Goal: Use online tool/utility: Use online tool/utility

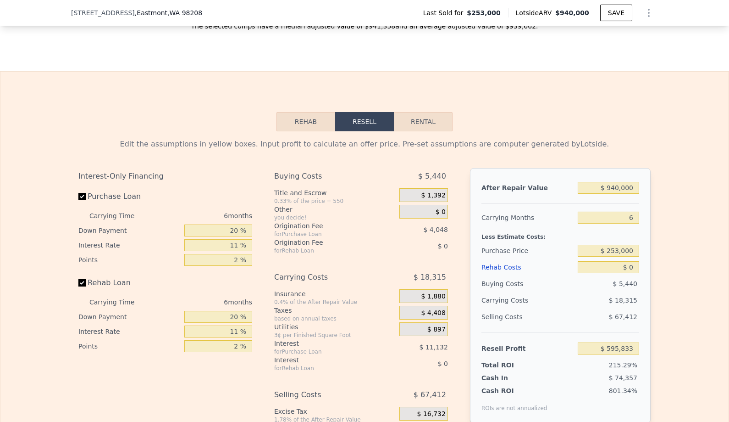
scroll to position [1288, 0]
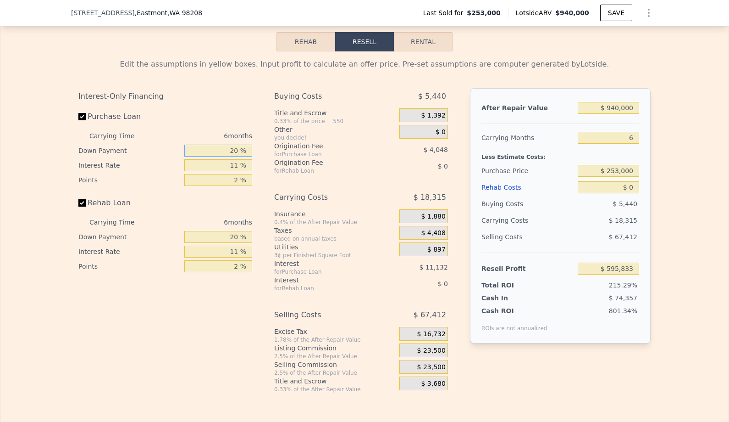
click at [228, 152] on input "20 %" at bounding box center [218, 150] width 68 height 12
type input "1 %"
type input "$ 592,226"
type input "10 %"
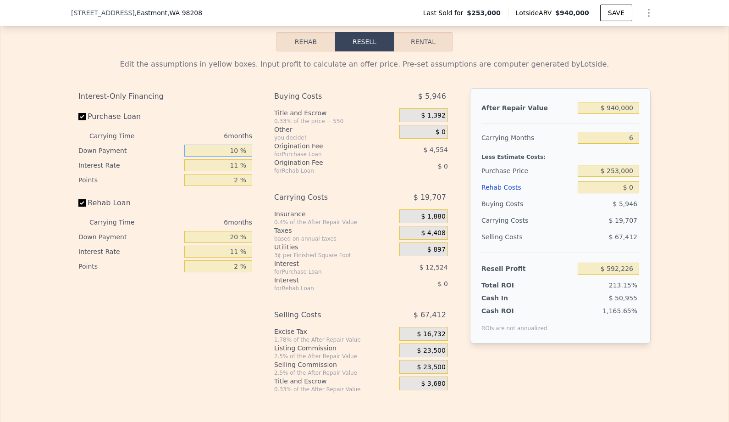
type input "$ 593,935"
type input "10 %"
type input "1 %"
type input "$ 605,317"
type input "10 %"
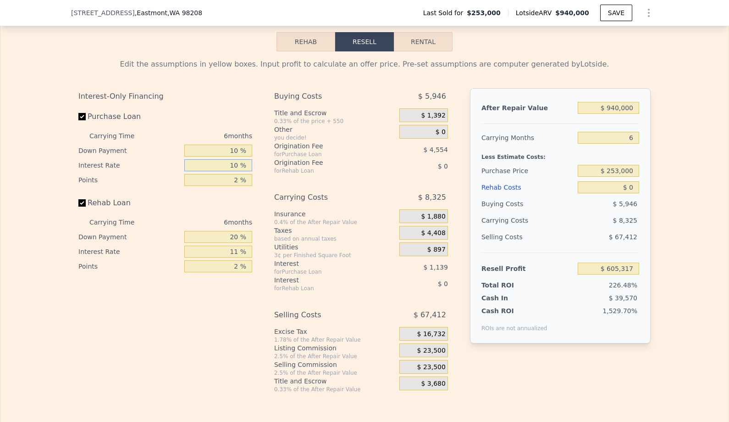
type input "$ 595,069"
type input "10 %"
type input "1 %"
type input "$ 597,346"
type input "10 %"
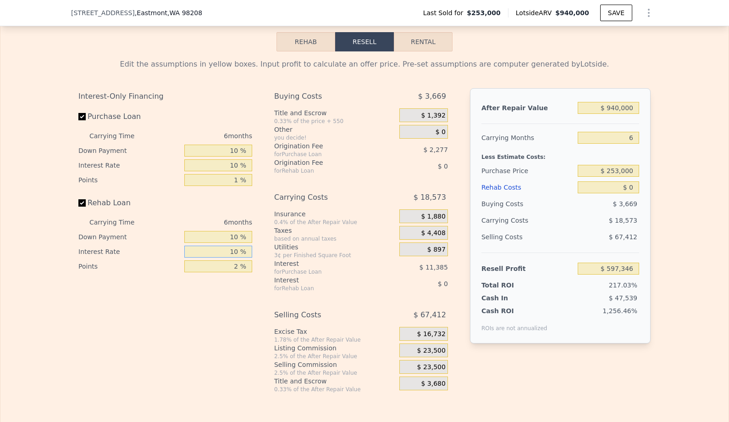
type input "10 %"
type input "1 %"
click at [619, 139] on input "6" at bounding box center [608, 138] width 61 height 12
type input "4"
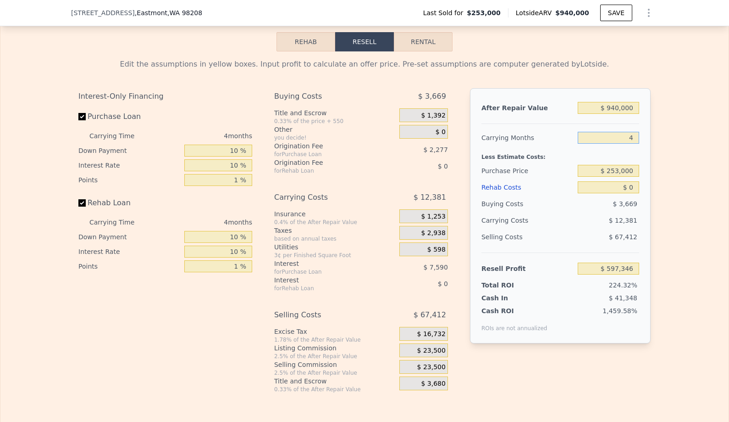
type input "$ 603,538"
type input "4"
click at [622, 169] on input "$ 253,000" at bounding box center [608, 171] width 61 height 12
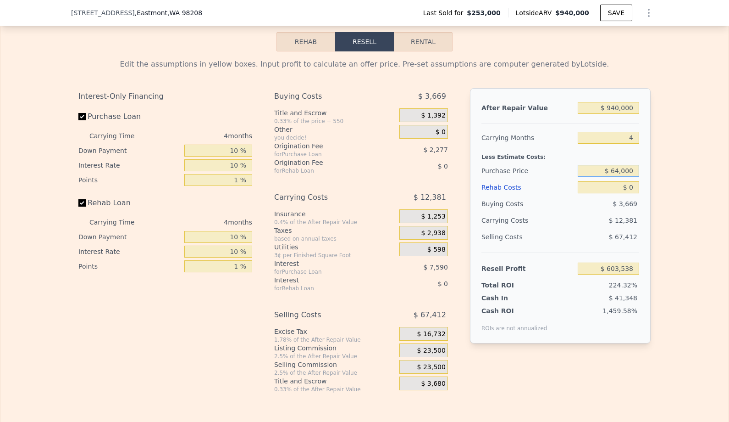
type input "$ 640,000"
type input "$ 200,158"
click at [635, 192] on input "$ 0" at bounding box center [608, 187] width 61 height 12
click at [635, 190] on input "$ 0" at bounding box center [608, 187] width 61 height 12
type input "$ 01"
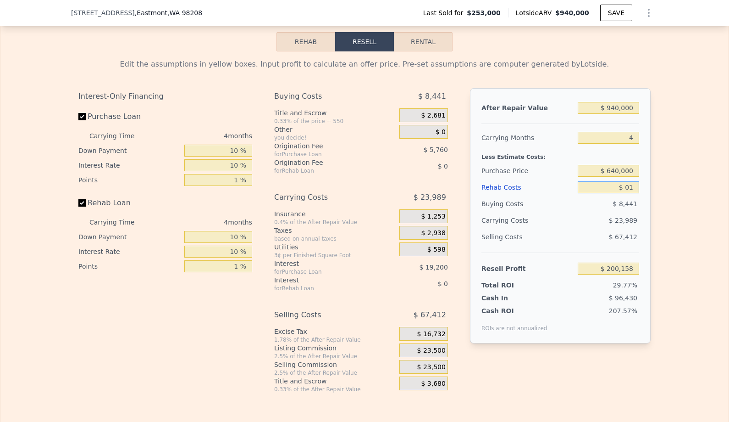
type input "$ 200,157"
type input "$ 010"
type input "$ 200,148"
type input "$ 0100"
type input "$ 200,053"
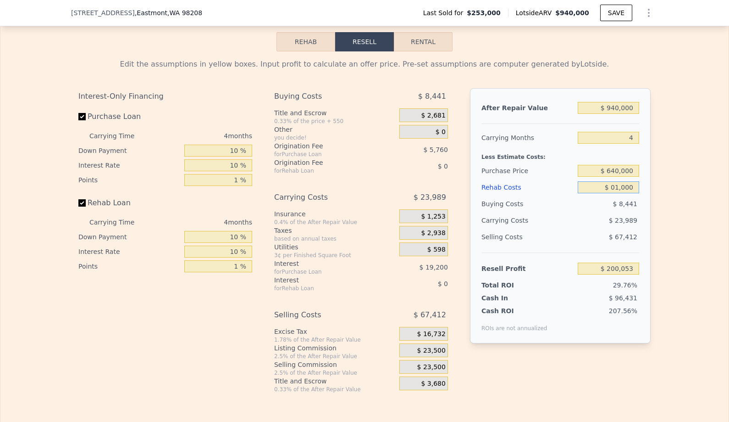
type input "$ 010,000"
type input "$ 199,117"
type input "$ 0100,000"
type input "$ 96,258"
type input "$ 010,000"
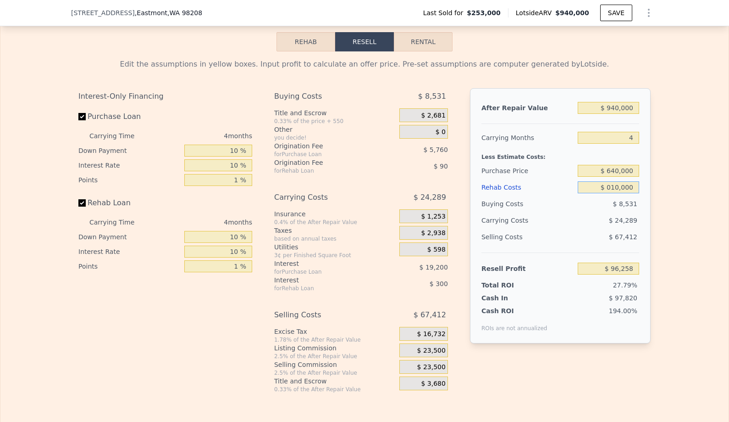
type input "$ 189,768"
type input "$ 0100"
type input "$ 199,117"
type input "$ 010"
type input "$ 200,053"
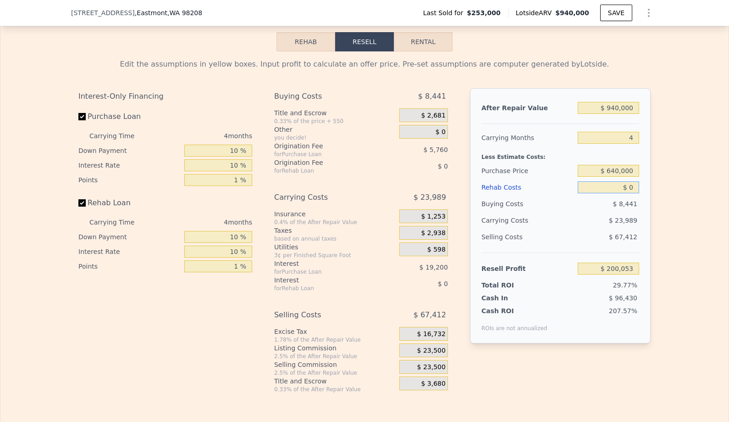
type input "$ 0"
type input "$ 200,158"
type input "$ 1"
type input "$ 200,157"
type input "$ 10"
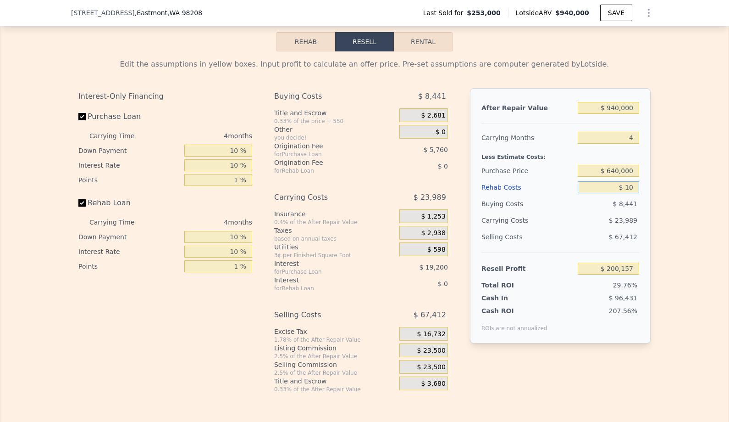
type input "$ 200,148"
type input "$ 1,000"
type input "$ 200,053"
type input "$ 10,000"
type input "$ 189,768"
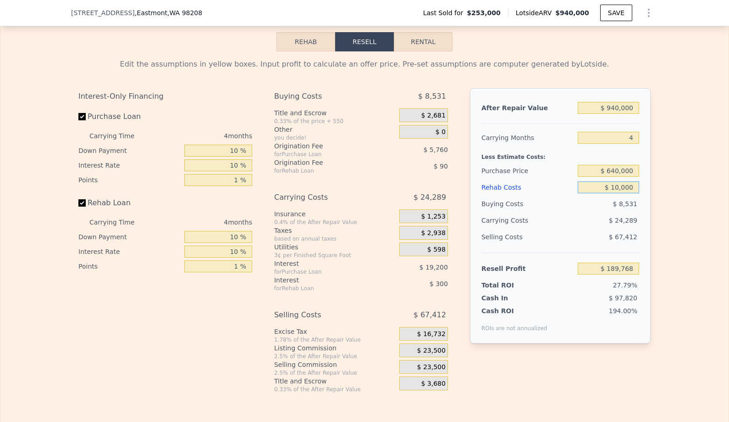
type input "$ 100,000"
type input "$ 96,258"
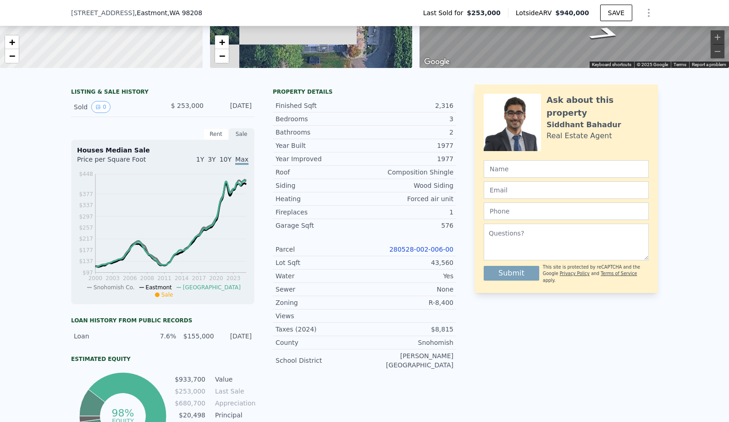
scroll to position [200, 0]
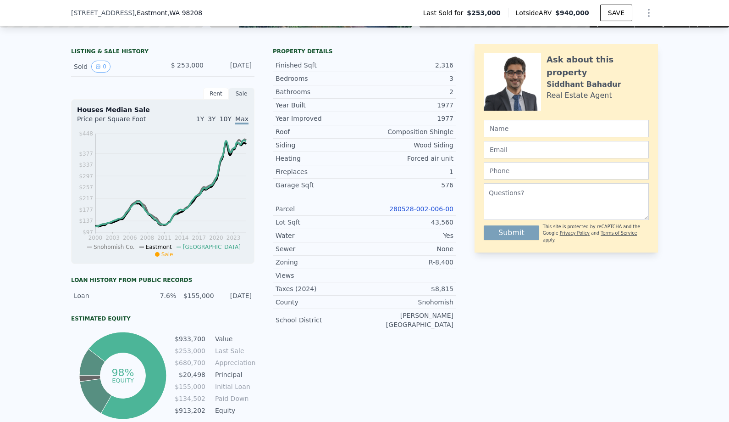
click at [433, 210] on link "280528-002-006-00" at bounding box center [421, 208] width 64 height 7
